Goal: Information Seeking & Learning: Learn about a topic

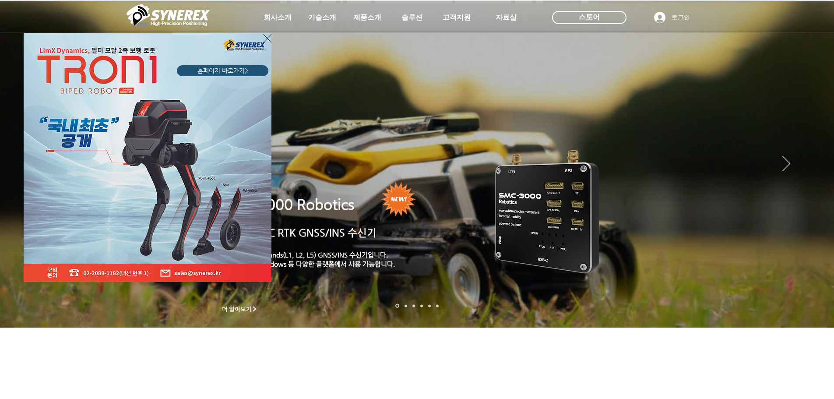
click at [427, 14] on div "LimX Dinamics" at bounding box center [417, 199] width 834 height 399
click at [458, 23] on div "LimX Dinamics" at bounding box center [417, 199] width 834 height 399
click at [511, 17] on div "LimX Dinamics" at bounding box center [417, 199] width 834 height 399
click at [278, 22] on div "LimX Dinamics" at bounding box center [417, 199] width 834 height 399
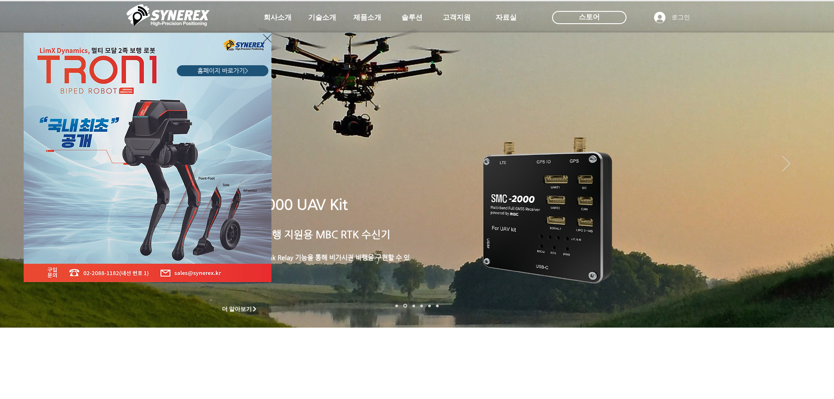
click at [267, 40] on icon "사이트로 돌아가기" at bounding box center [267, 38] width 8 height 11
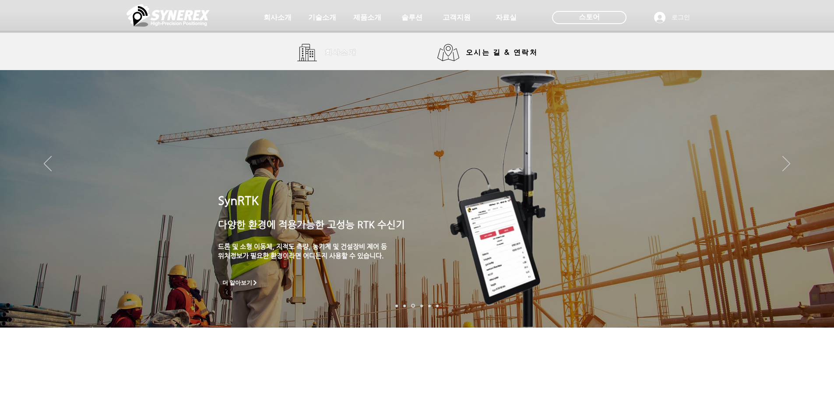
click at [340, 56] on span "회사소개" at bounding box center [341, 52] width 32 height 9
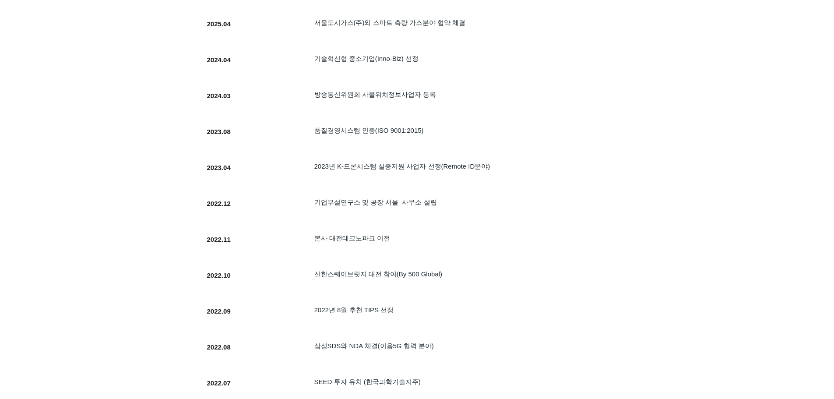
scroll to position [325, 0]
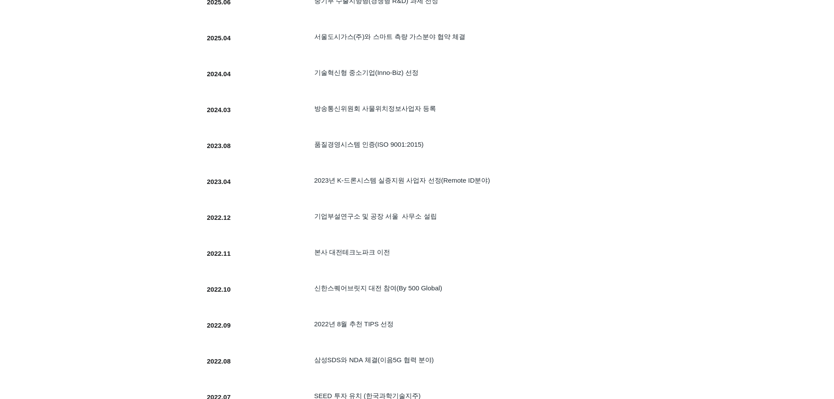
click at [591, 256] on h5 "본사 대전테크노파크 이전" at bounding box center [453, 252] width 279 height 8
drag, startPoint x: 99, startPoint y: 174, endPoint x: 78, endPoint y: 162, distance: 24.7
click at [99, 174] on div at bounding box center [417, 396] width 834 height 910
click at [554, 168] on div at bounding box center [399, 151] width 403 height 33
